Goal: Task Accomplishment & Management: Complete application form

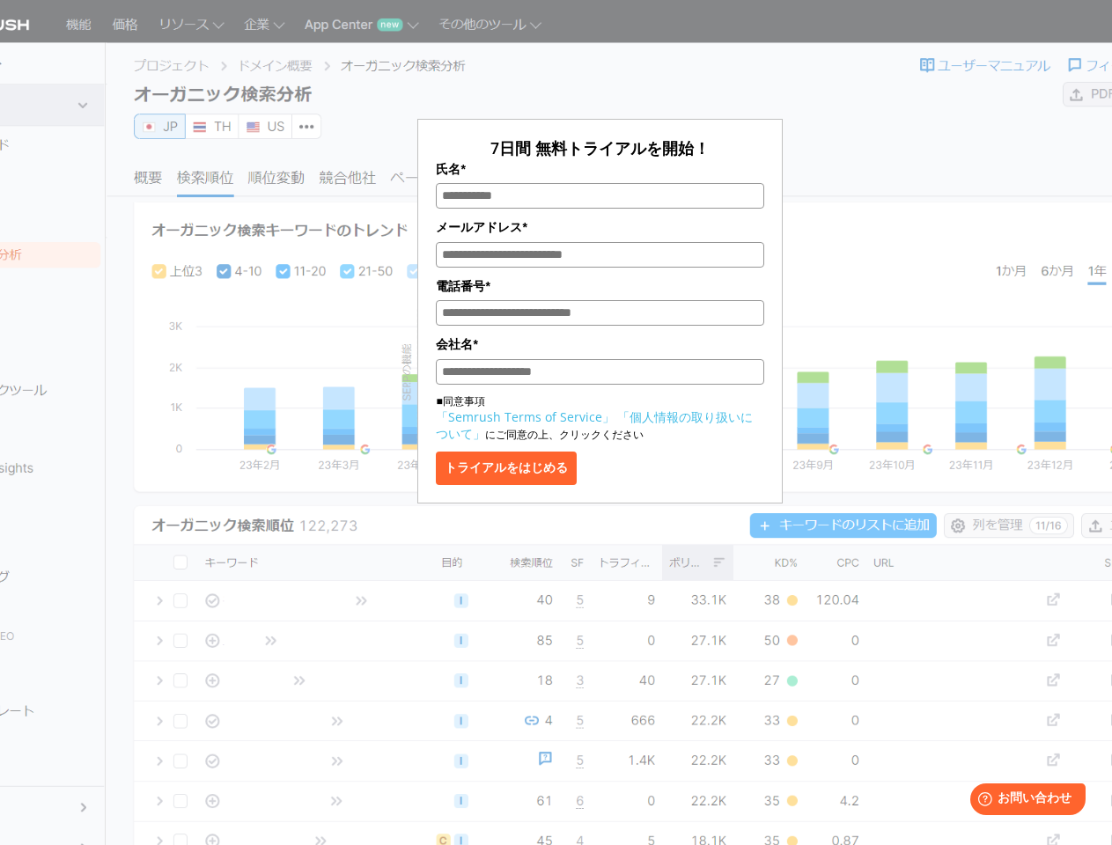
click at [599, 169] on label "氏名*" at bounding box center [599, 168] width 327 height 19
click at [599, 183] on input "氏名*" at bounding box center [599, 196] width 327 height 26
click at [599, 196] on input "氏名*" at bounding box center [599, 196] width 327 height 26
click at [599, 228] on label "メールアドレス*" at bounding box center [599, 226] width 327 height 19
click at [599, 242] on input "メールアドレス*" at bounding box center [599, 255] width 327 height 26
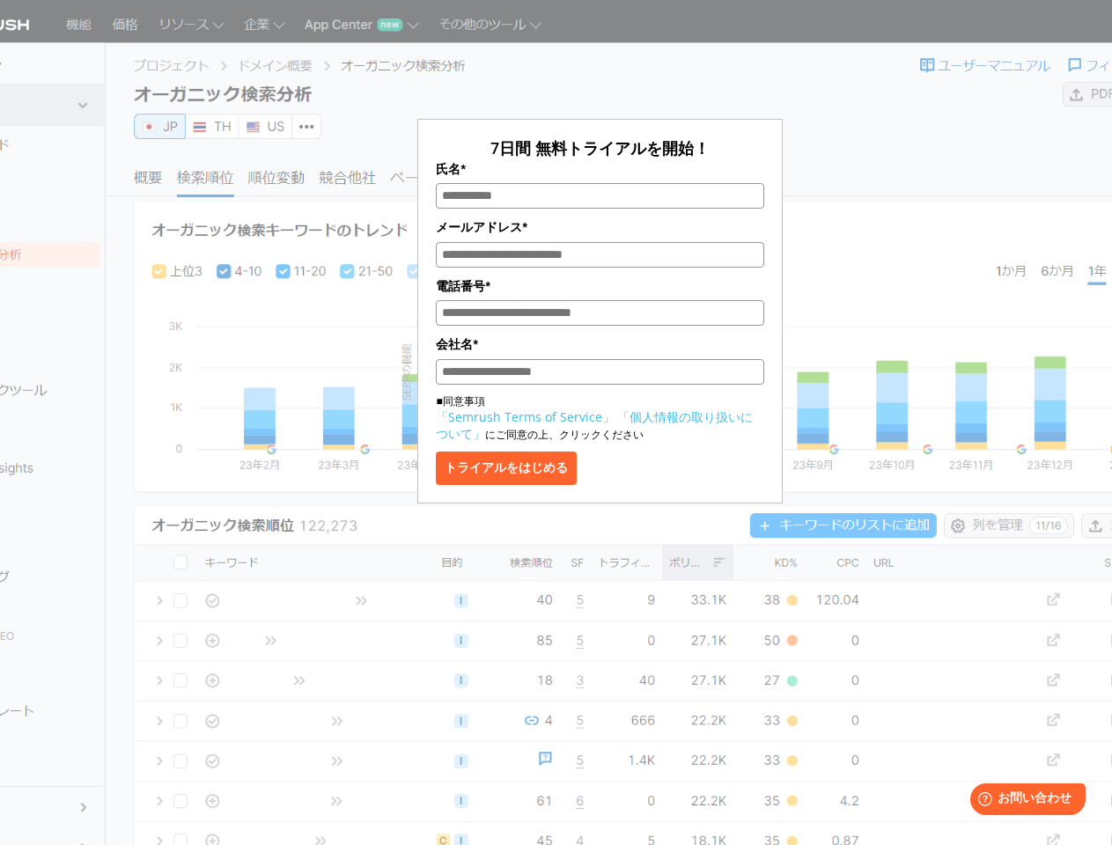
click at [599, 256] on input "メールアドレス*" at bounding box center [599, 255] width 327 height 26
click at [599, 288] on label "電話番号*" at bounding box center [599, 285] width 327 height 19
click at [599, 300] on input "電話番号*" at bounding box center [599, 313] width 327 height 26
click at [599, 315] on input "電話番号*" at bounding box center [599, 313] width 327 height 26
click at [599, 347] on label "会社名*" at bounding box center [599, 343] width 327 height 19
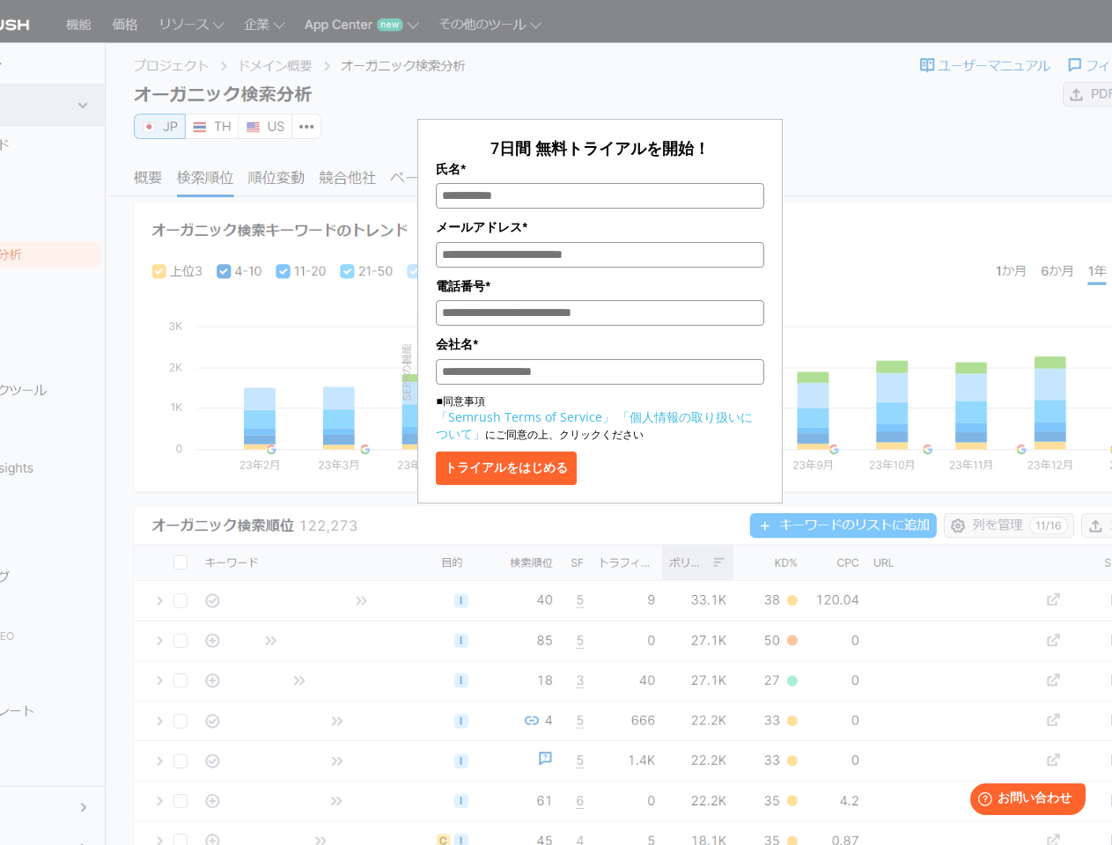
click at [599, 359] on input "会社名*" at bounding box center [599, 372] width 327 height 26
click at [599, 375] on input "会社名*" at bounding box center [599, 372] width 327 height 26
click at [531, 474] on button "トライアルをはじめる" at bounding box center [506, 468] width 141 height 33
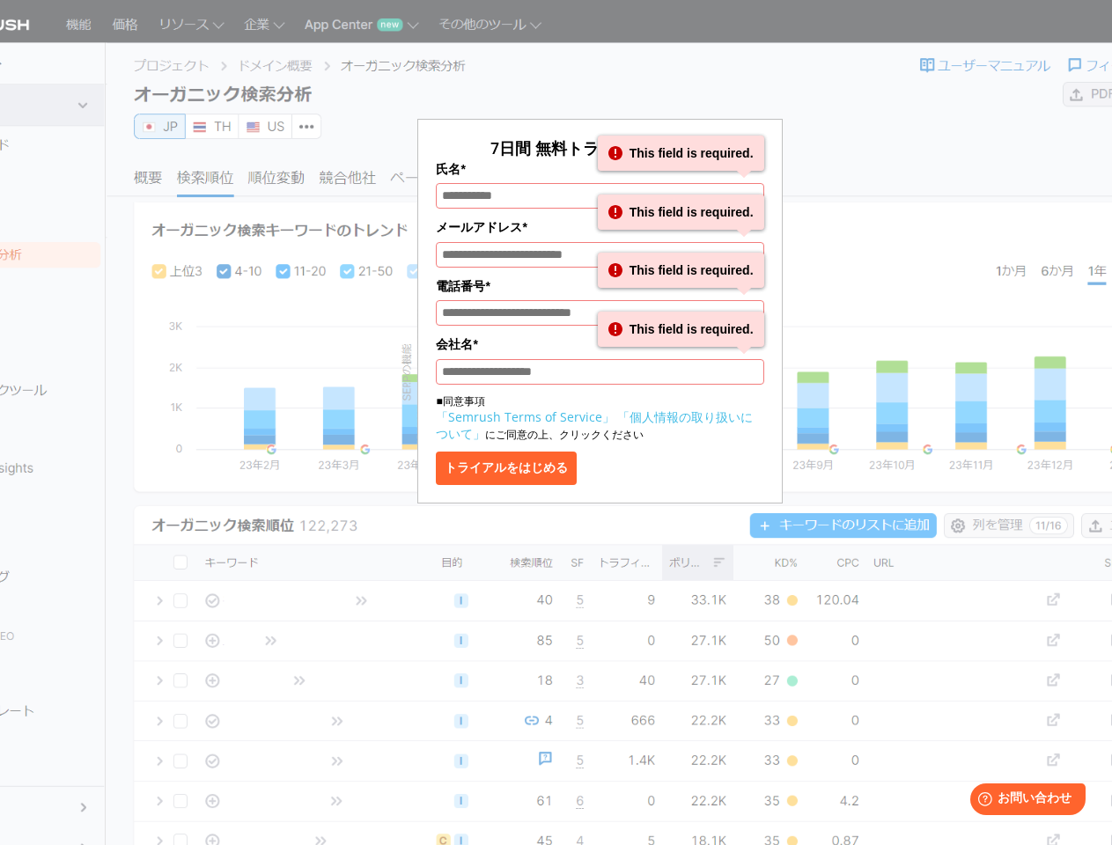
click at [1027, 801] on span "お問い合わせ" at bounding box center [1034, 798] width 74 height 16
